Goal: Information Seeking & Learning: Learn about a topic

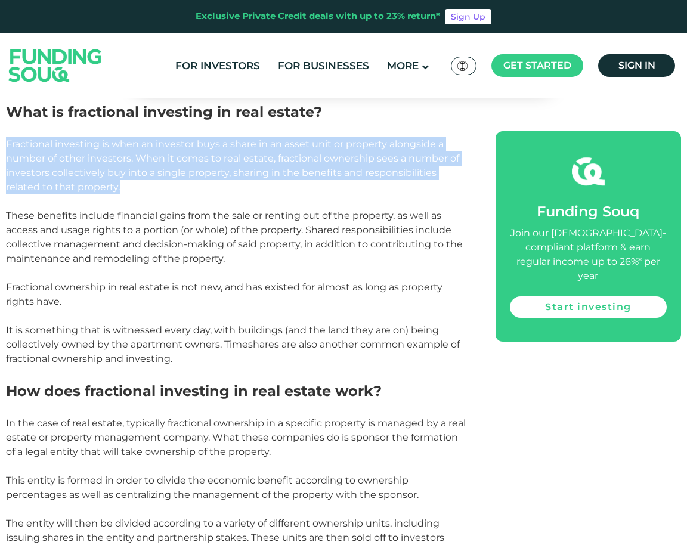
scroll to position [776, 0]
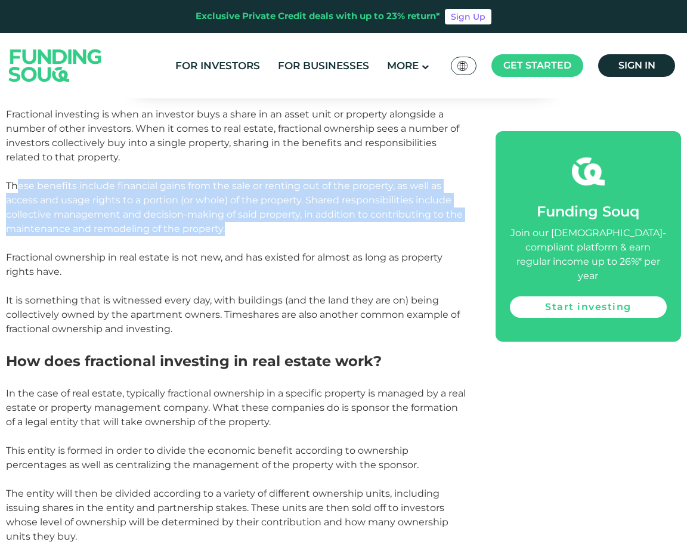
drag, startPoint x: 20, startPoint y: 186, endPoint x: 276, endPoint y: 230, distance: 260.3
click at [276, 230] on p "These benefits include financial gains from the sale or renting out of the prop…" at bounding box center [237, 207] width 463 height 57
drag, startPoint x: 276, startPoint y: 230, endPoint x: 386, endPoint y: 212, distance: 111.2
click at [386, 212] on span "These benefits include financial gains from the sale or renting out of the prop…" at bounding box center [234, 207] width 457 height 54
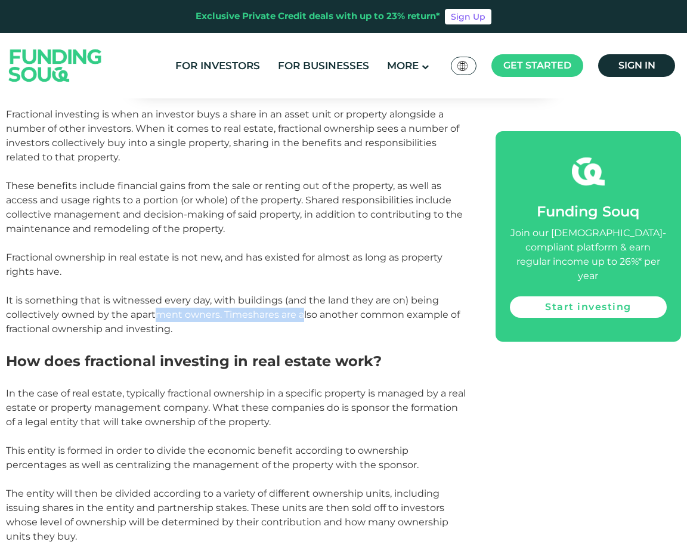
drag, startPoint x: 159, startPoint y: 308, endPoint x: 304, endPoint y: 320, distance: 145.5
click at [304, 320] on p "It is something that is witnessed every day, with buildings (and the land they …" at bounding box center [237, 315] width 463 height 43
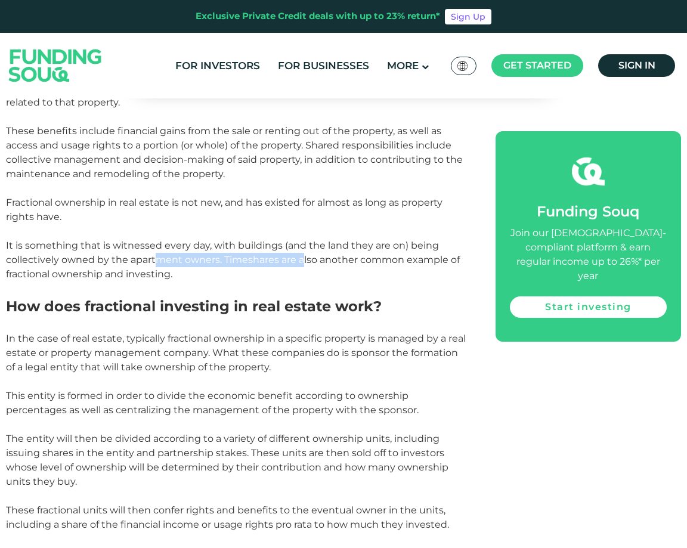
scroll to position [835, 0]
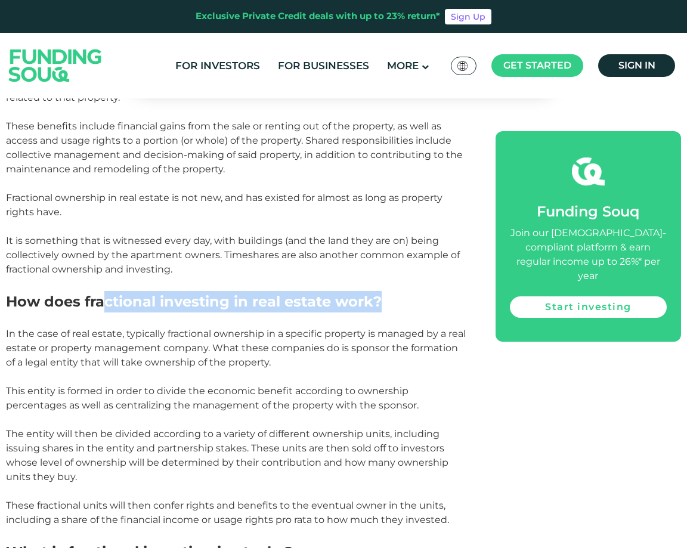
drag, startPoint x: 103, startPoint y: 304, endPoint x: 381, endPoint y: 311, distance: 278.1
click at [381, 311] on h2 "How does fractional investing in real estate work?" at bounding box center [237, 301] width 463 height 21
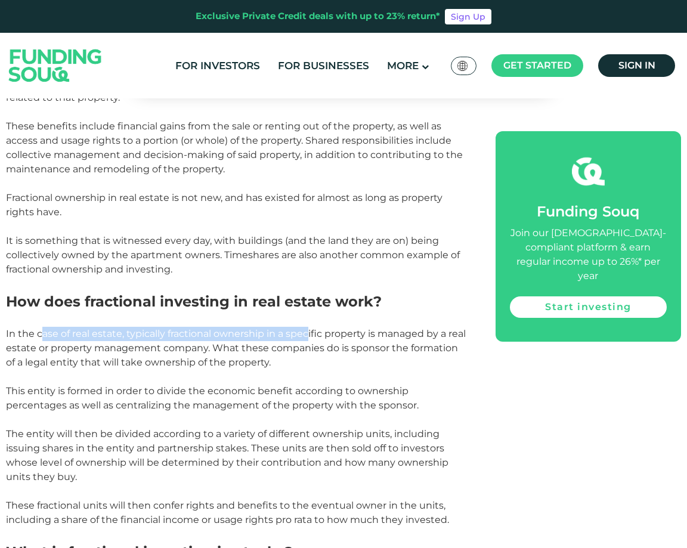
drag, startPoint x: 41, startPoint y: 332, endPoint x: 308, endPoint y: 331, distance: 267.3
click at [308, 331] on span "In the case of real estate, typically fractional ownership in a specific proper…" at bounding box center [236, 348] width 460 height 40
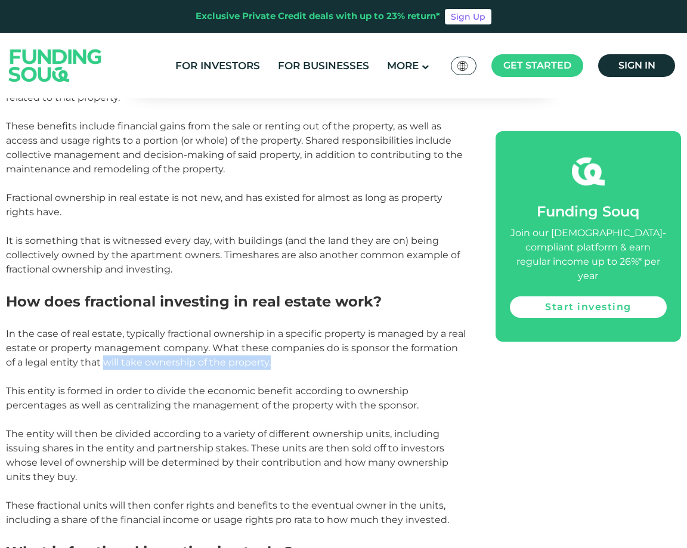
drag, startPoint x: 92, startPoint y: 364, endPoint x: 273, endPoint y: 360, distance: 181.4
click at [273, 360] on p "In the case of real estate, typically fractional ownership in a specific proper…" at bounding box center [237, 348] width 463 height 43
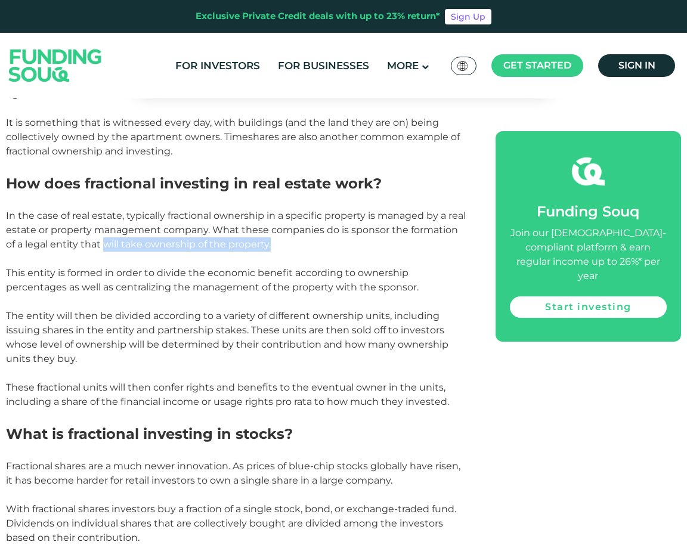
scroll to position [955, 0]
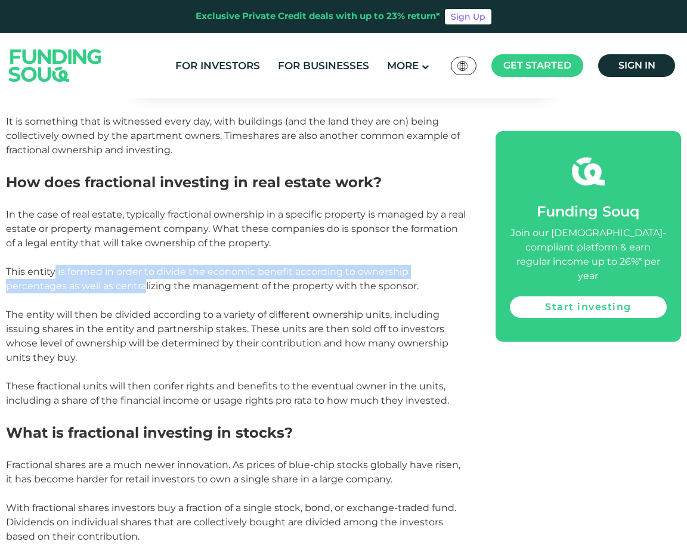
drag, startPoint x: 54, startPoint y: 272, endPoint x: 146, endPoint y: 288, distance: 93.9
click at [146, 288] on span "This entity is formed in order to divide the economic benefit according to owne…" at bounding box center [212, 279] width 413 height 26
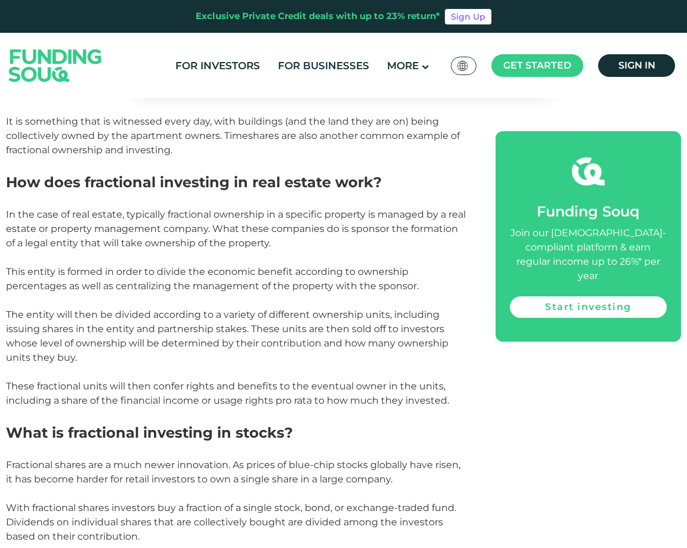
drag, startPoint x: 146, startPoint y: 288, endPoint x: 234, endPoint y: 289, distance: 88.3
click at [234, 289] on span "This entity is formed in order to divide the economic benefit according to owne…" at bounding box center [212, 279] width 413 height 26
drag, startPoint x: 263, startPoint y: 285, endPoint x: 431, endPoint y: 286, distance: 168.3
click at [431, 286] on p "This entity is formed in order to divide the economic benefit according to owne…" at bounding box center [237, 279] width 463 height 29
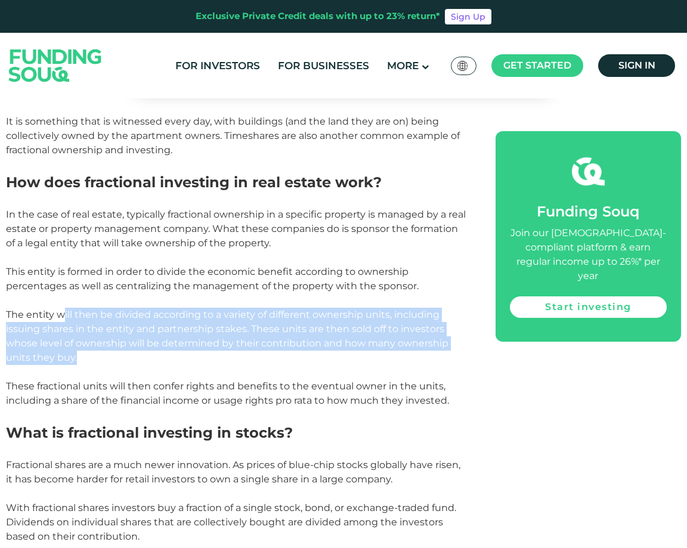
drag, startPoint x: 62, startPoint y: 316, endPoint x: 119, endPoint y: 354, distance: 68.7
click at [119, 354] on p "The entity will then be divided according to a variety of different ownership u…" at bounding box center [237, 336] width 463 height 57
drag, startPoint x: 119, startPoint y: 354, endPoint x: 220, endPoint y: 323, distance: 105.5
click at [220, 323] on span "The entity will then be divided according to a variety of different ownership u…" at bounding box center [227, 336] width 443 height 54
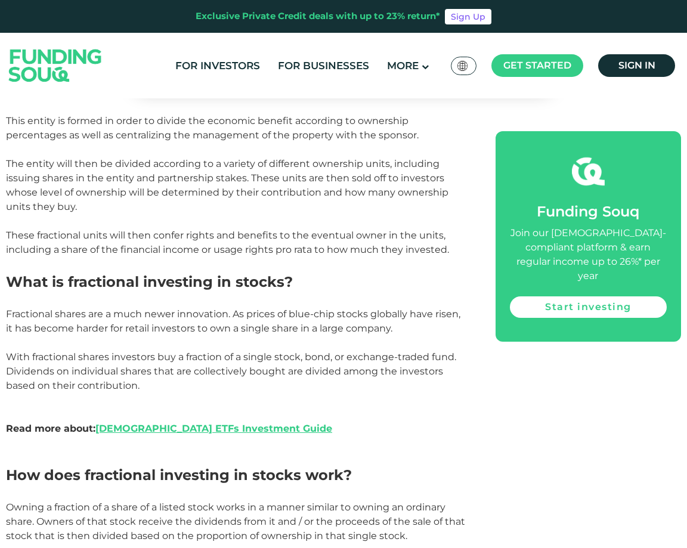
scroll to position [1134, 0]
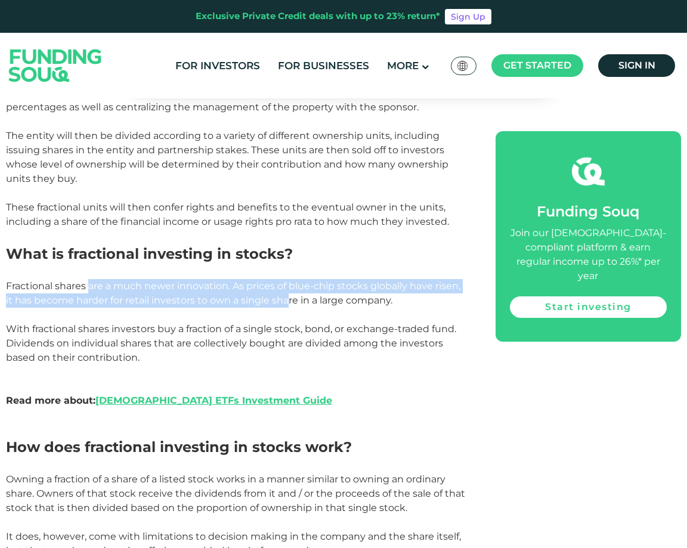
drag, startPoint x: 90, startPoint y: 288, endPoint x: 288, endPoint y: 302, distance: 198.0
click at [288, 302] on span "Fractional shares are a much newer innovation. As prices of blue-chip stocks gl…" at bounding box center [233, 293] width 455 height 26
drag, startPoint x: 288, startPoint y: 302, endPoint x: 237, endPoint y: 292, distance: 51.0
click at [237, 292] on p "Fractional shares are a much newer innovation. As prices of blue-chip stocks gl…" at bounding box center [237, 293] width 463 height 29
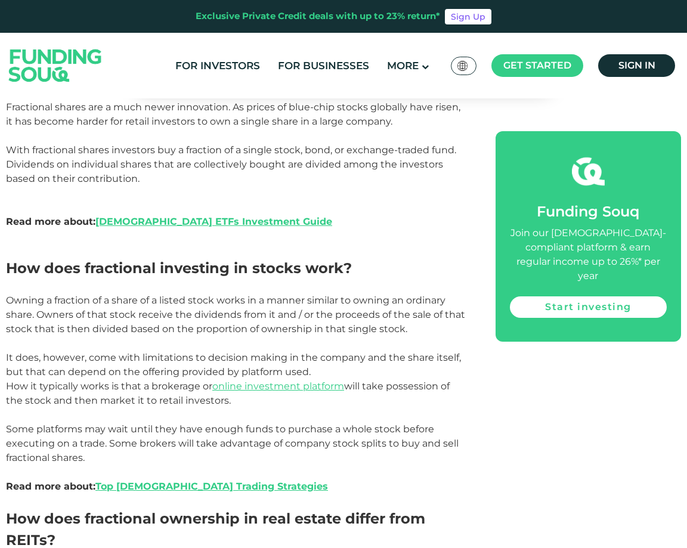
scroll to position [1372, 0]
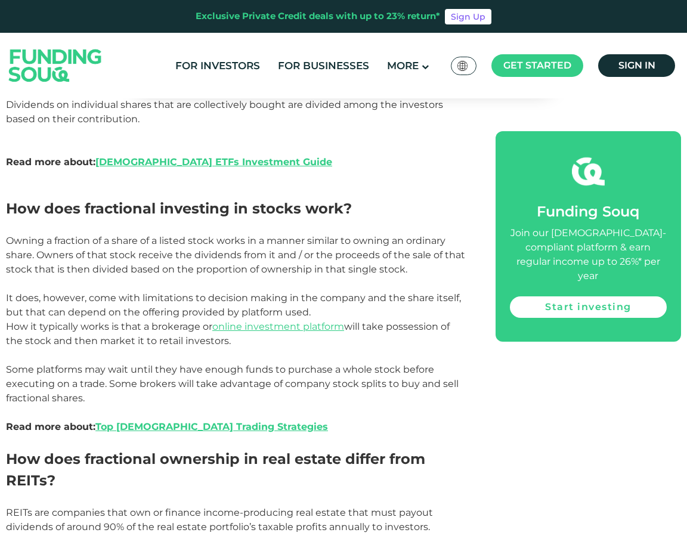
click at [83, 298] on span "It does, however, come with limitations to decision making in the company and t…" at bounding box center [233, 305] width 455 height 26
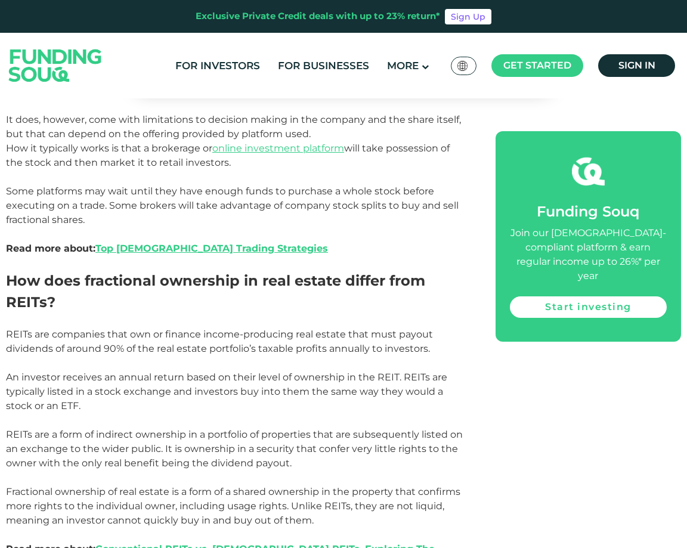
scroll to position [1551, 0]
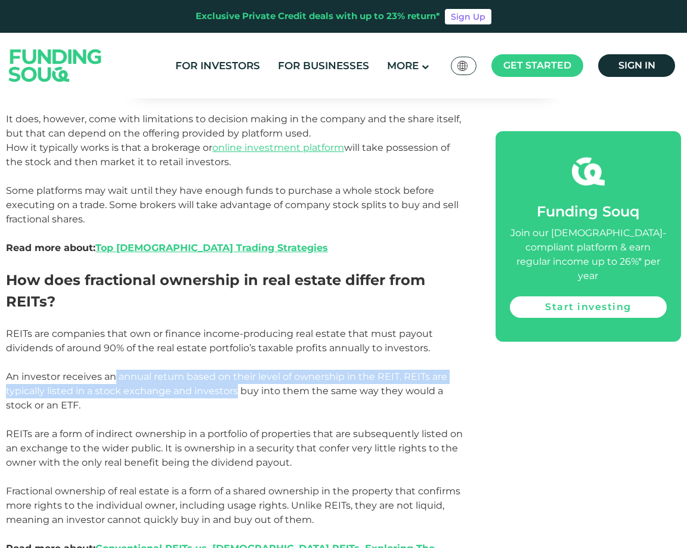
drag, startPoint x: 112, startPoint y: 377, endPoint x: 233, endPoint y: 388, distance: 121.6
click at [233, 388] on span "An investor receives an annual return based on their level of ownership in the …" at bounding box center [227, 391] width 442 height 40
drag, startPoint x: 233, startPoint y: 388, endPoint x: 331, endPoint y: 382, distance: 97.4
click at [331, 382] on span "An investor receives an annual return based on their level of ownership in the …" at bounding box center [227, 391] width 442 height 40
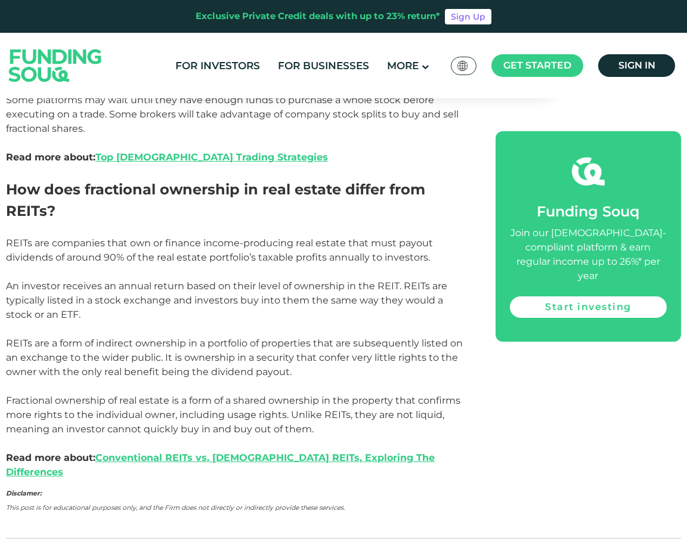
scroll to position [1671, 0]
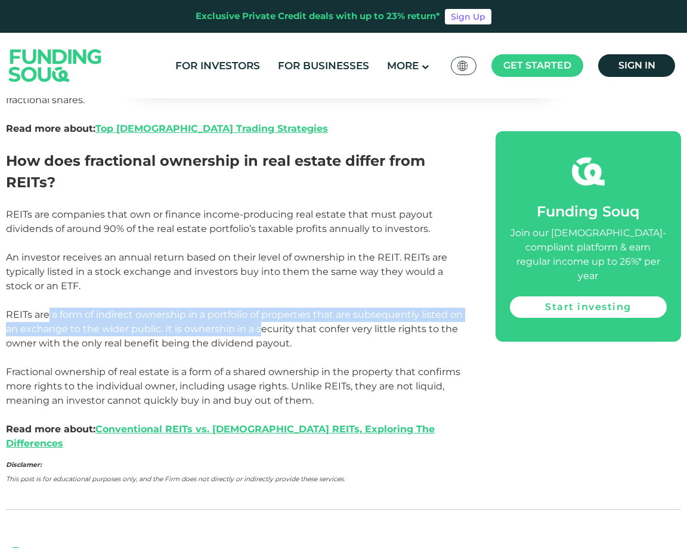
drag, startPoint x: 51, startPoint y: 316, endPoint x: 263, endPoint y: 326, distance: 212.0
click at [263, 326] on span "REITs are a form of indirect ownership in a portfolio of properties that are su…" at bounding box center [234, 329] width 457 height 40
drag, startPoint x: 263, startPoint y: 326, endPoint x: 220, endPoint y: 335, distance: 43.3
click at [220, 335] on p "REITs are a form of indirect ownership in a portfolio of properties that are su…" at bounding box center [237, 329] width 463 height 43
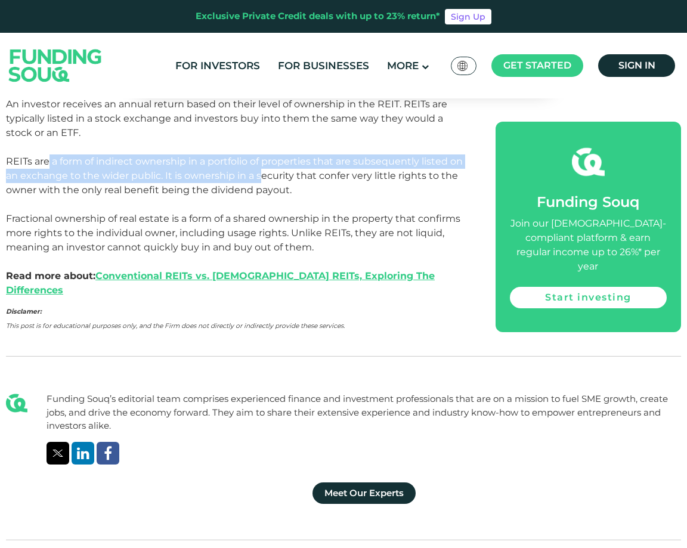
scroll to position [1850, 0]
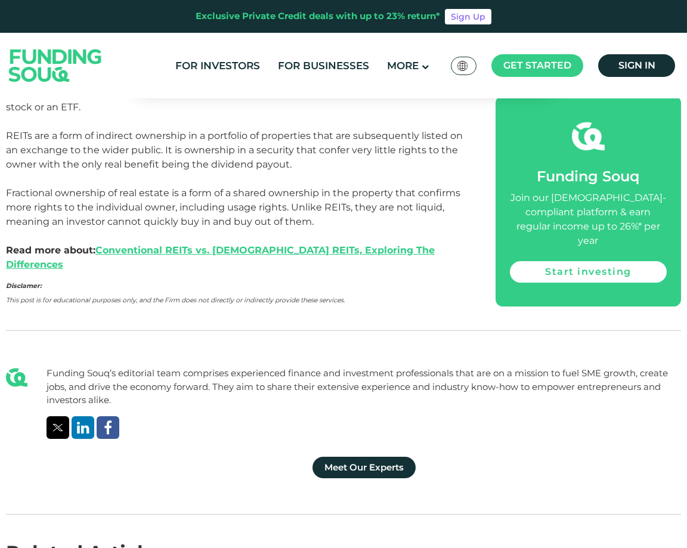
click at [341, 186] on p "Fractional ownership of real estate is a form of a shared ownership in the prop…" at bounding box center [237, 207] width 463 height 43
drag, startPoint x: 319, startPoint y: 192, endPoint x: 452, endPoint y: 196, distance: 133.1
click at [452, 196] on span "Fractional ownership of real estate is a form of a shared ownership in the prop…" at bounding box center [233, 207] width 455 height 40
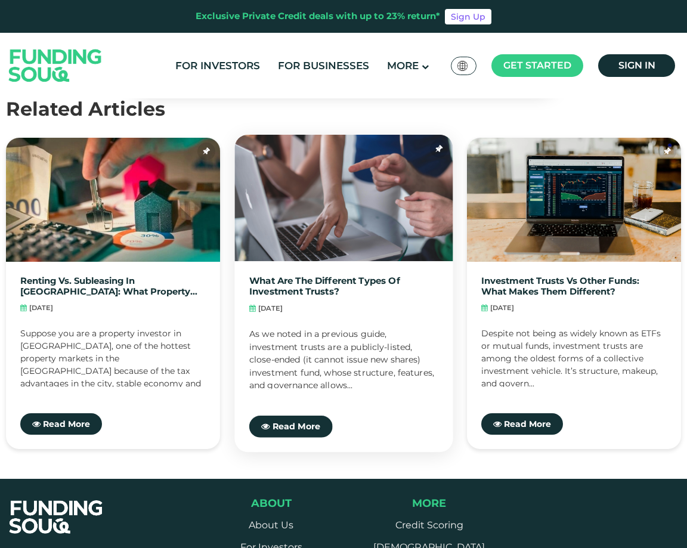
scroll to position [2267, 0]
